Goal: Obtain resource: Download file/media

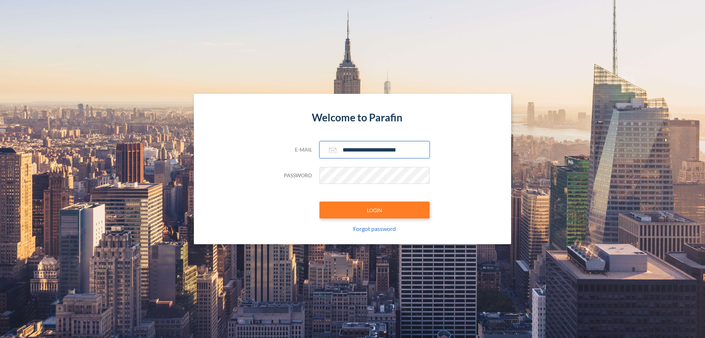
type input "**********"
click at [375, 210] on button "LOGIN" at bounding box center [375, 209] width 110 height 17
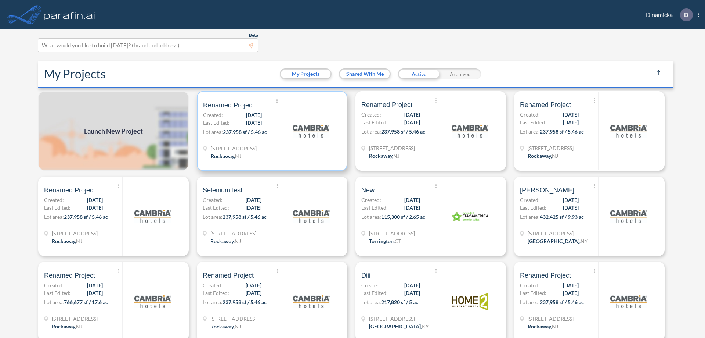
scroll to position [2, 0]
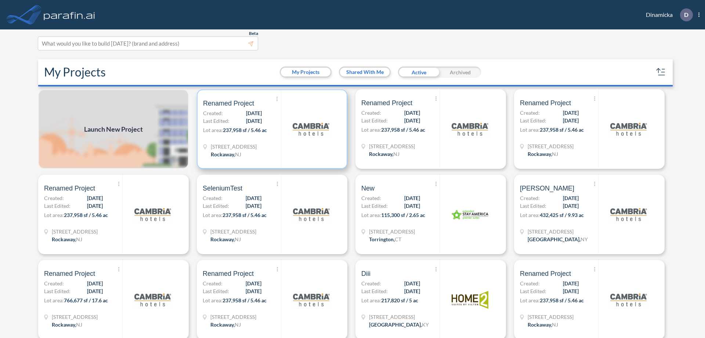
click at [271, 129] on p "Lot area: 237,958 sf / 5.46 ac" at bounding box center [242, 131] width 78 height 11
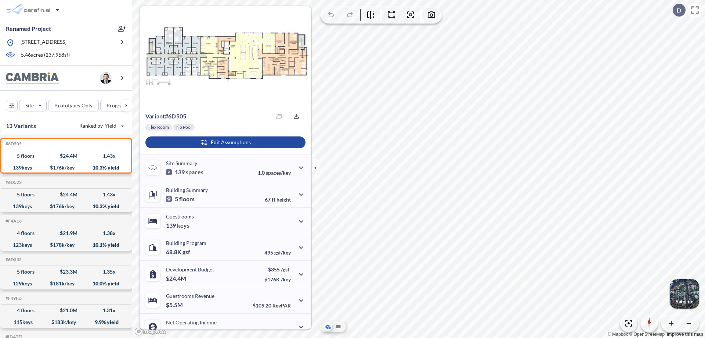
scroll to position [37, 0]
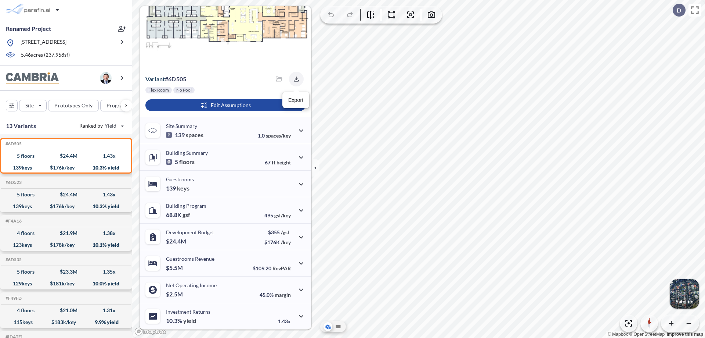
click at [294, 79] on icon "button" at bounding box center [296, 78] width 5 height 5
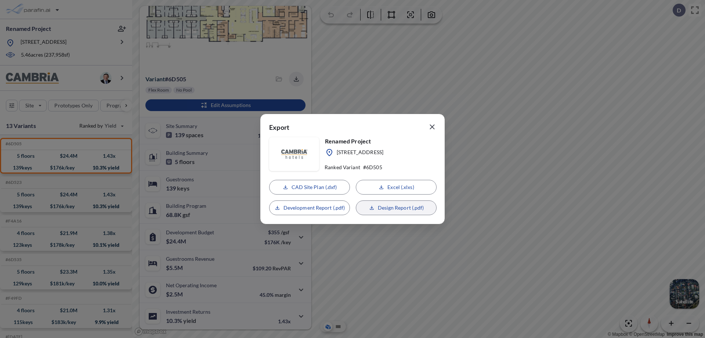
click at [396, 208] on p "Design Report (.pdf)" at bounding box center [401, 207] width 46 height 7
